Goal: Task Accomplishment & Management: Manage account settings

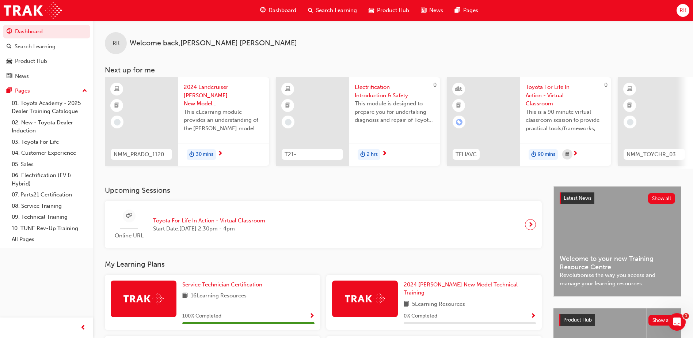
click at [238, 223] on span "Toyota For Life In Action - Virtual Classroom" at bounding box center [209, 220] width 112 height 8
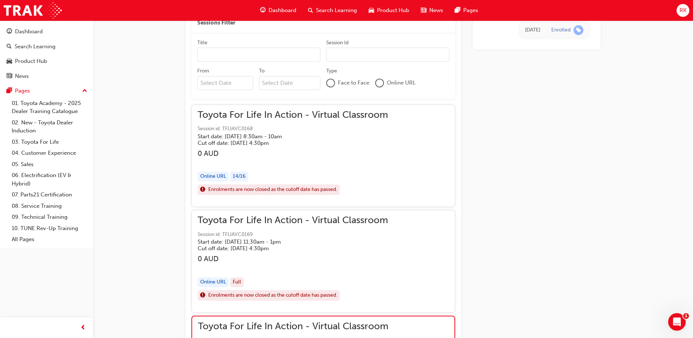
scroll to position [475, 0]
drag, startPoint x: 509, startPoint y: 109, endPoint x: 431, endPoint y: 211, distance: 128.3
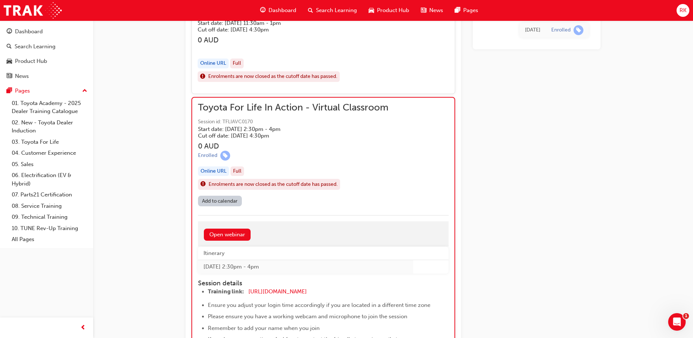
scroll to position [731, 0]
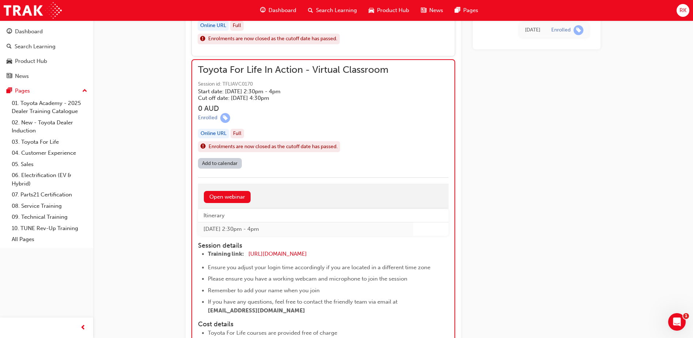
click at [683, 14] on span "RK" at bounding box center [683, 10] width 7 height 8
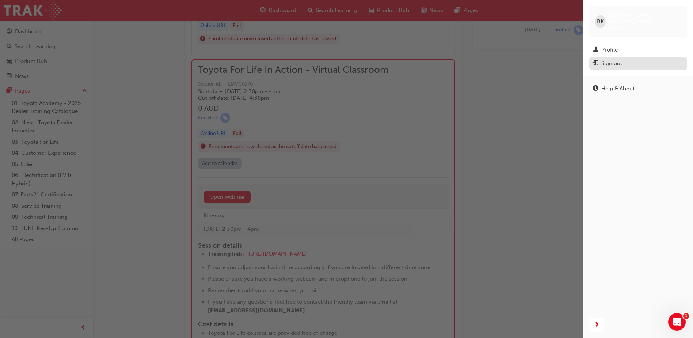
click at [615, 59] on div "Sign out" at bounding box center [612, 63] width 21 height 8
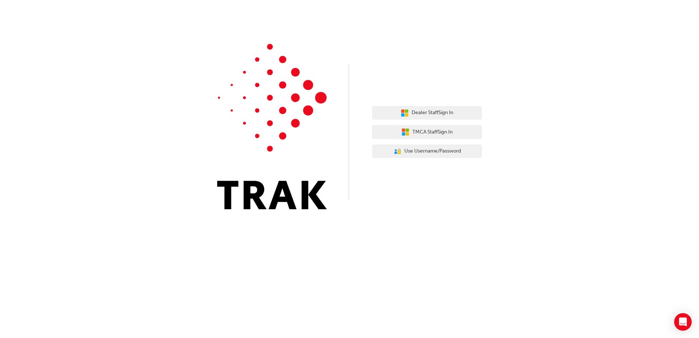
click at [509, 256] on div "Dealer Staff Sign In TMCA Staff Sign In User Authentication Icon - Blue Person,…" at bounding box center [349, 169] width 699 height 338
drag, startPoint x: 474, startPoint y: 44, endPoint x: 485, endPoint y: 77, distance: 34.4
click at [474, 44] on div "Dealer Staff Sign In TMCA Staff Sign In User Authentication Icon - Blue Person,…" at bounding box center [349, 110] width 699 height 220
